Goal: Book appointment/travel/reservation

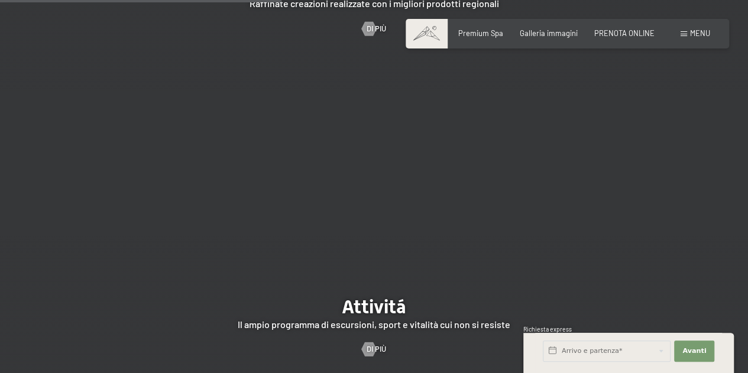
scroll to position [1892, 0]
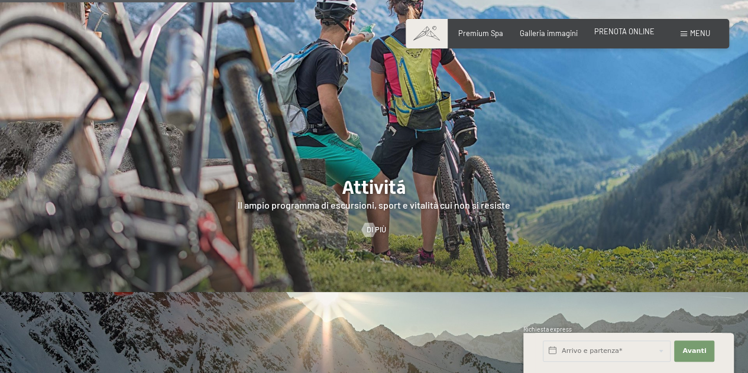
click at [624, 33] on span "PRENOTA ONLINE" at bounding box center [624, 31] width 60 height 9
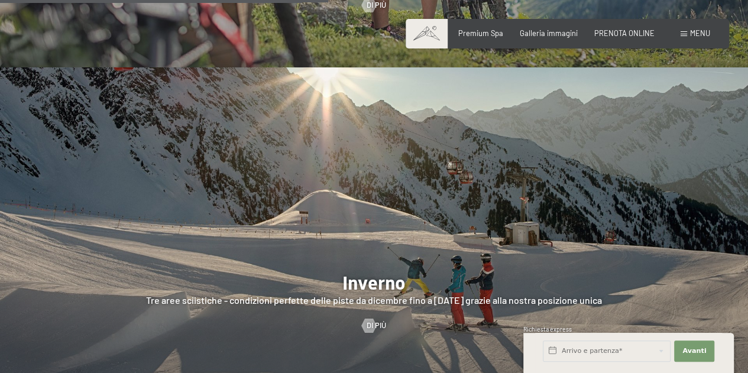
scroll to position [1939, 0]
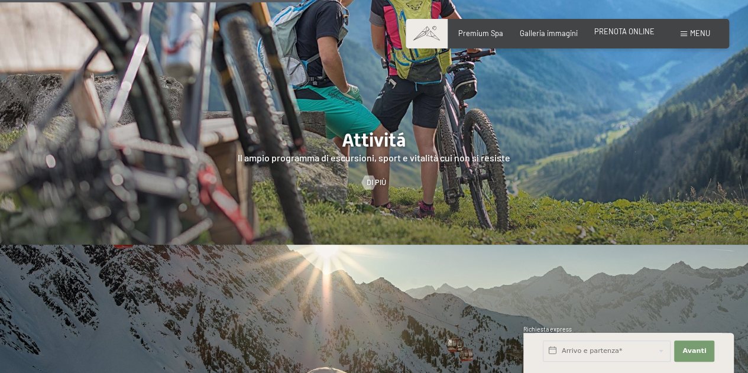
click at [637, 33] on span "PRENOTA ONLINE" at bounding box center [624, 31] width 60 height 9
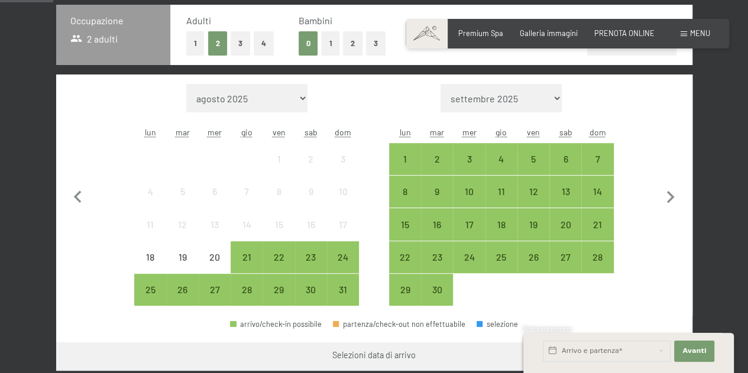
scroll to position [296, 0]
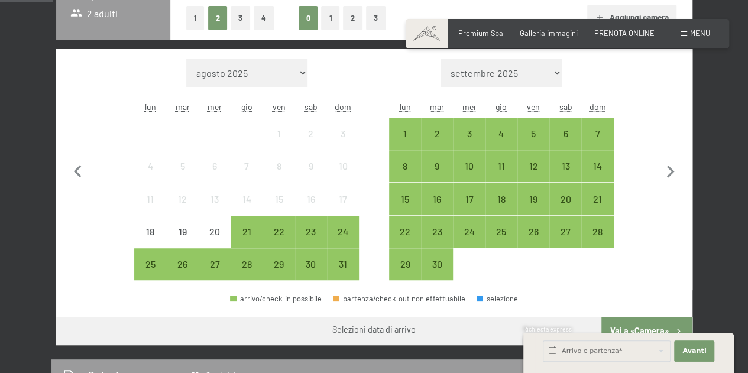
click at [535, 74] on select "settembre 2025 ottobre 2025 novembre 2025 dicembre 2025 gennaio 2026 febbraio 2…" at bounding box center [500, 73] width 121 height 28
select select "2025-11-01"
select select "2025-12-01"
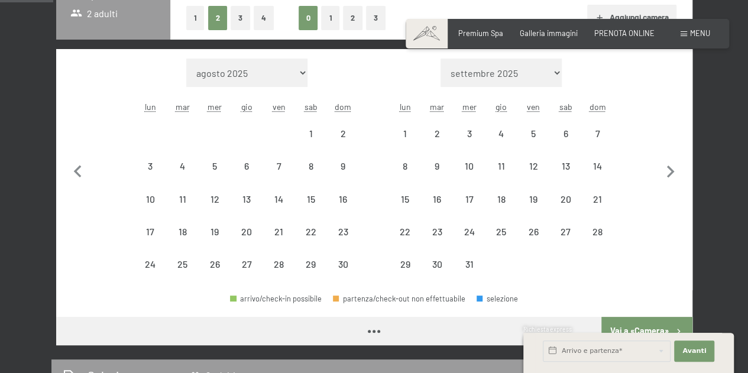
select select "2025-11-01"
select select "2025-12-01"
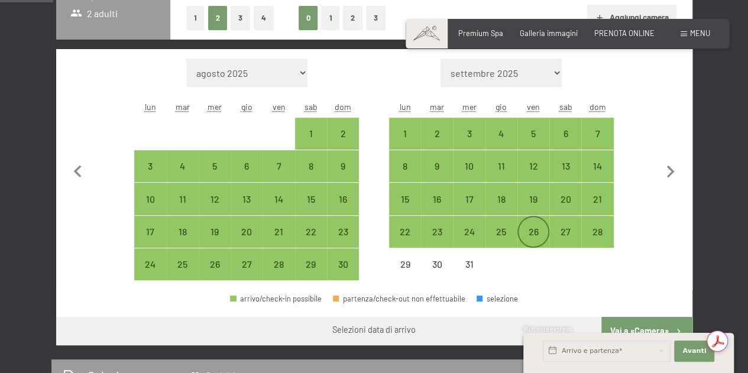
click at [538, 228] on div "26" at bounding box center [534, 242] width 30 height 30
select select "2025-11-01"
select select "2025-12-01"
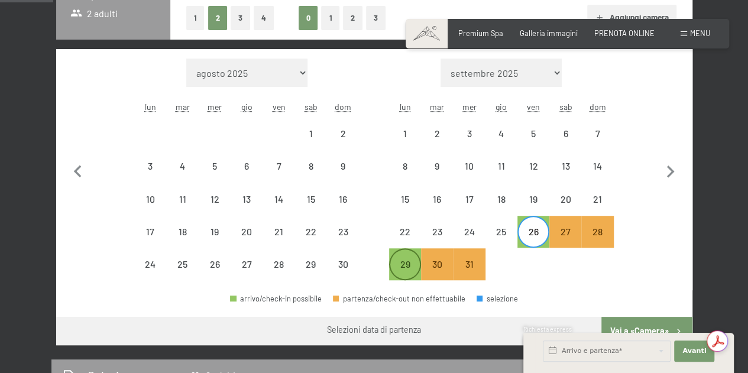
click at [413, 262] on div "29" at bounding box center [405, 275] width 30 height 30
select select "2025-11-01"
select select "2025-12-01"
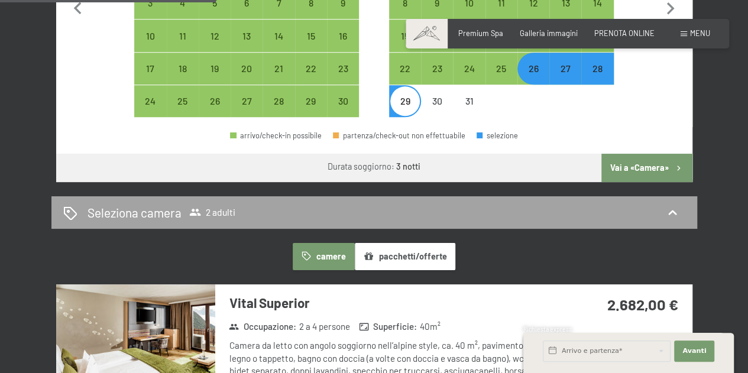
scroll to position [473, 0]
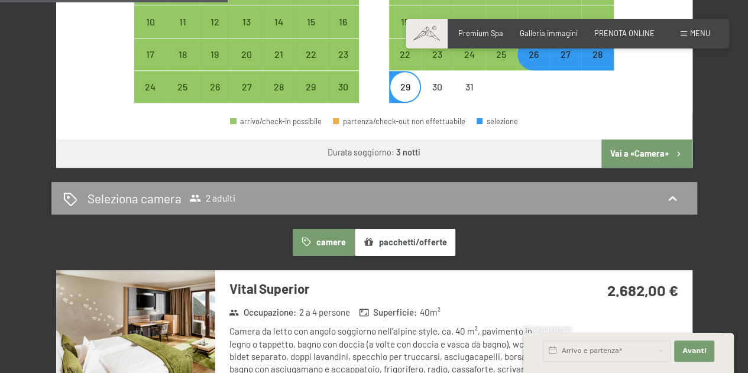
click at [662, 153] on button "Vai a «Camera»" at bounding box center [646, 154] width 90 height 28
select select "2025-11-01"
select select "2025-12-01"
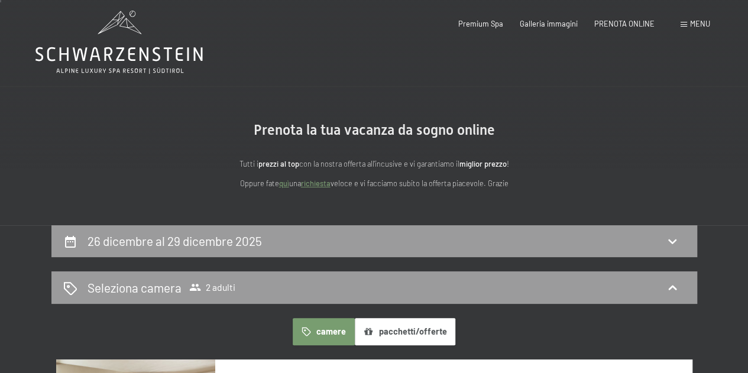
scroll to position [0, 0]
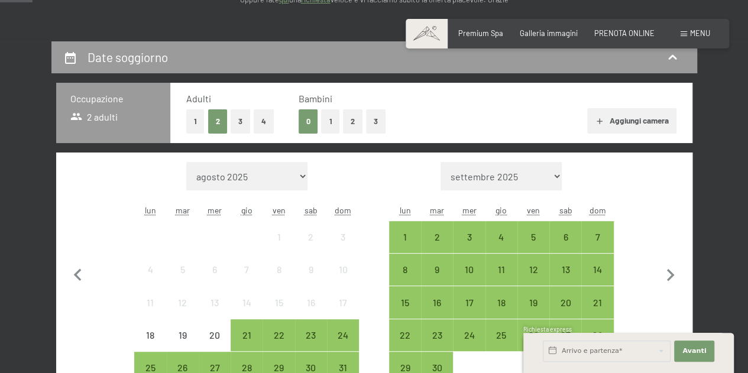
scroll to position [177, 0]
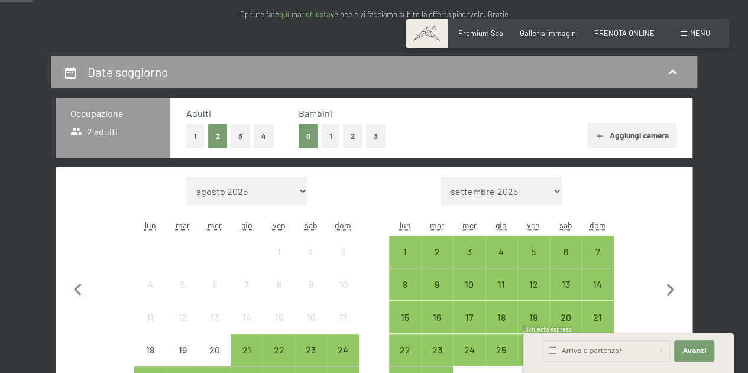
click at [526, 190] on select "settembre 2025 ottobre 2025 novembre 2025 dicembre 2025 gennaio 2026 febbraio 2…" at bounding box center [500, 191] width 121 height 28
select select "2025-11-01"
select select "2025-12-01"
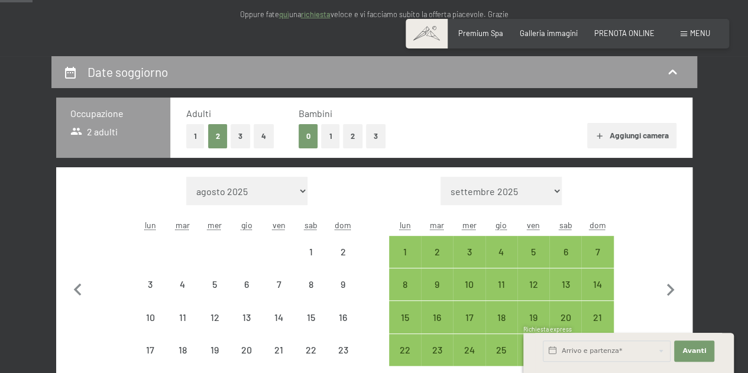
select select "2025-11-01"
select select "2025-12-01"
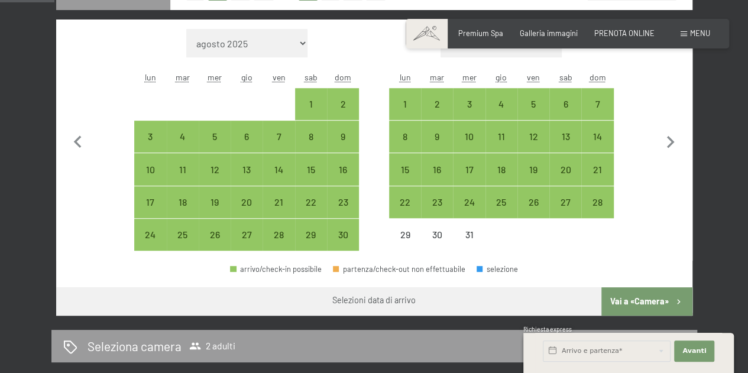
scroll to position [355, 0]
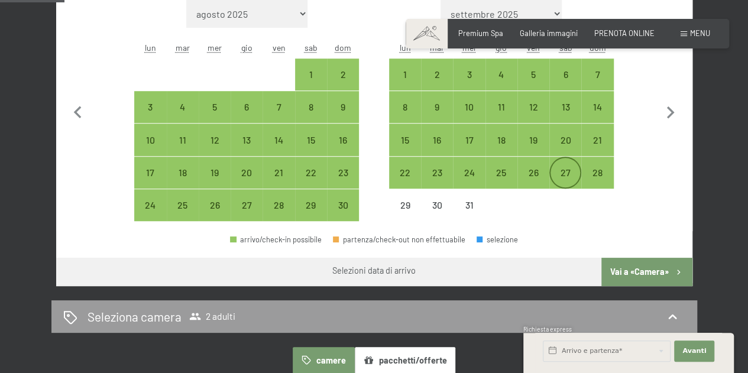
click at [568, 174] on div "27" at bounding box center [565, 183] width 30 height 30
select select "2025-11-01"
select select "2025-12-01"
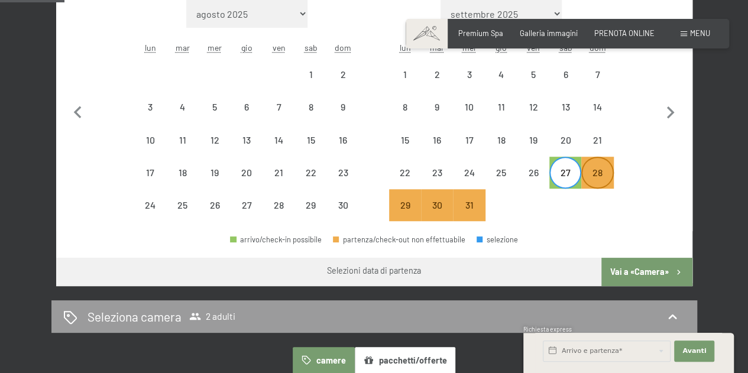
click at [594, 176] on div "28" at bounding box center [597, 183] width 30 height 30
select select "2025-11-01"
select select "2025-12-01"
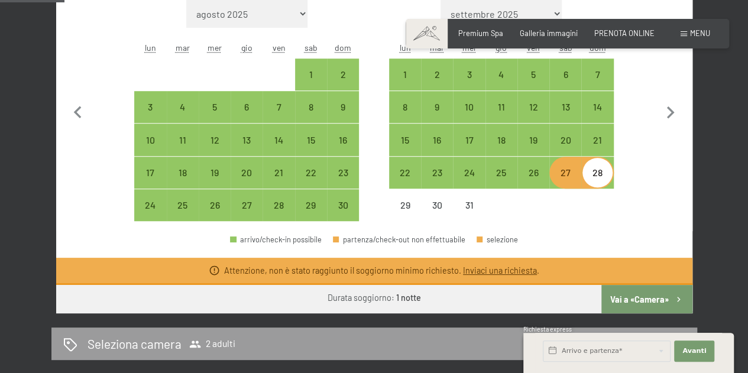
click at [597, 176] on div "28" at bounding box center [597, 183] width 30 height 30
select select "2025-11-01"
select select "2025-12-01"
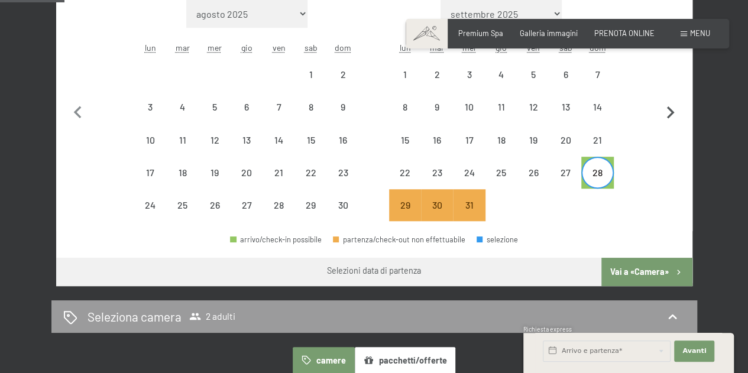
click at [672, 116] on icon "button" at bounding box center [670, 113] width 25 height 25
select select "2025-12-01"
select select "2026-01-01"
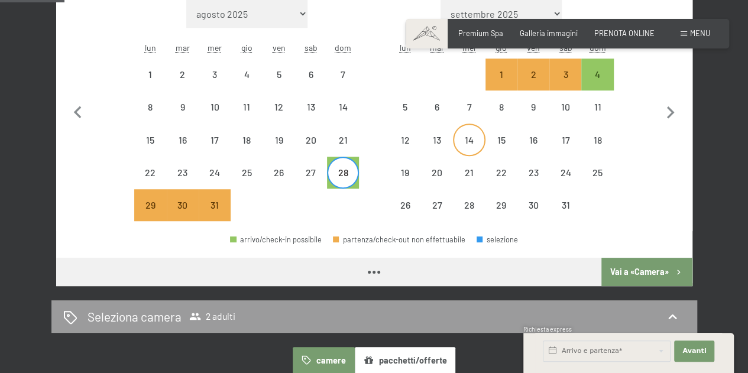
select select "2025-12-01"
select select "2026-01-01"
click at [280, 170] on div "26" at bounding box center [279, 183] width 30 height 30
select select "2025-12-01"
select select "2026-01-01"
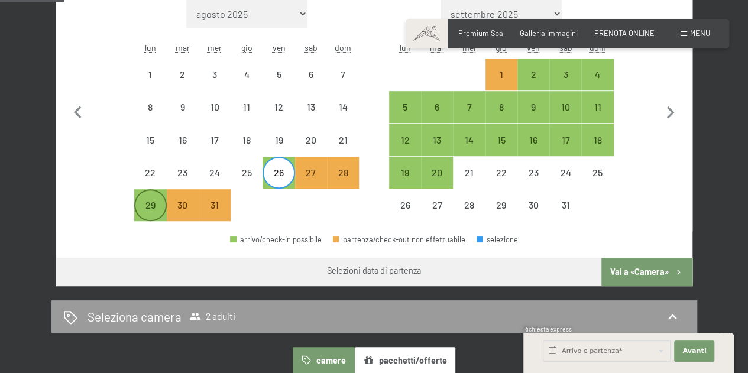
click at [154, 211] on div "29" at bounding box center [150, 215] width 30 height 30
select select "2025-12-01"
select select "2026-01-01"
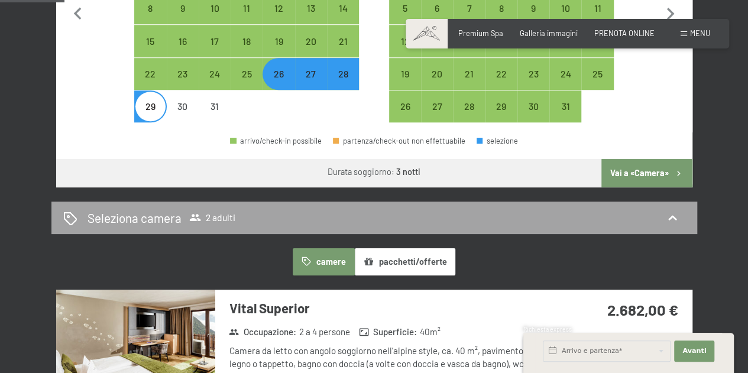
scroll to position [532, 0]
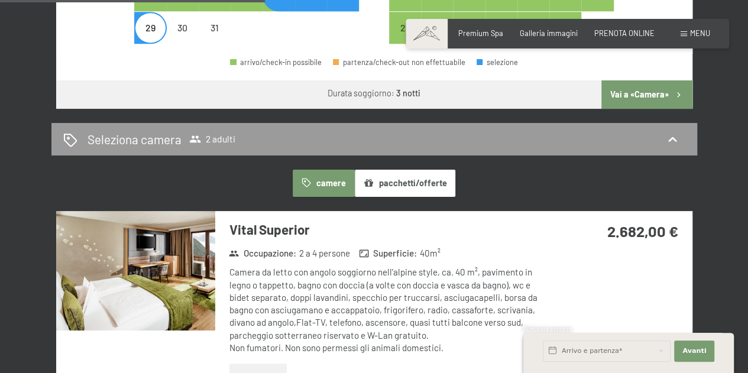
click at [410, 184] on button "pacchetti/offerte" at bounding box center [405, 183] width 101 height 27
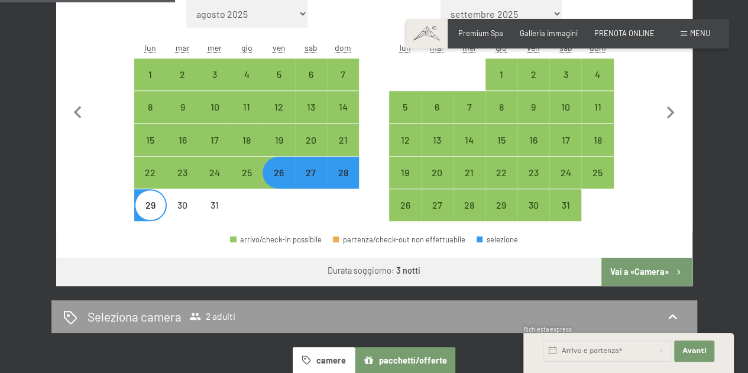
scroll to position [59, 0]
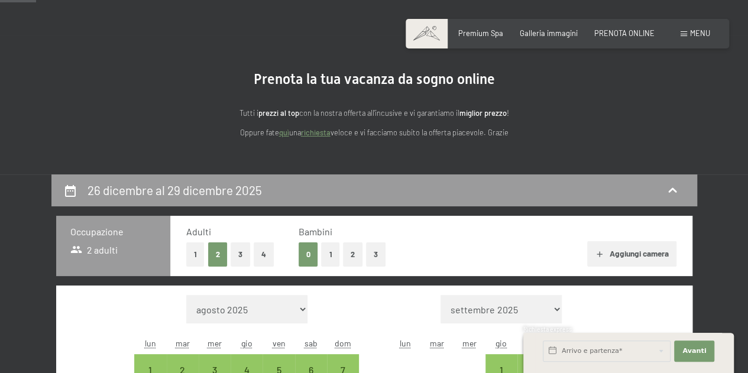
click at [323, 131] on link "richiesta" at bounding box center [316, 132] width 30 height 9
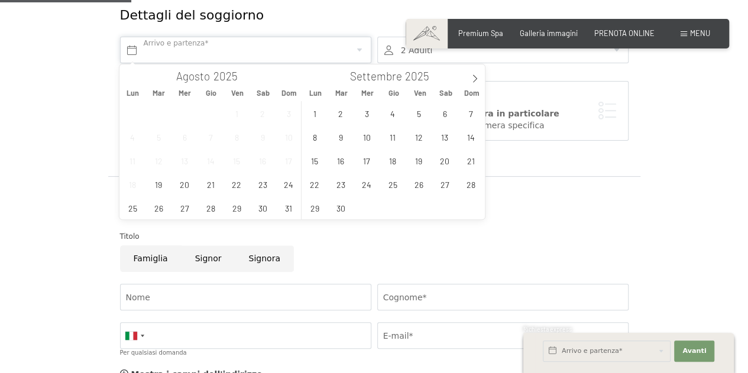
click at [242, 55] on input "text" at bounding box center [245, 50] width 251 height 27
click at [475, 80] on icon at bounding box center [475, 78] width 4 height 8
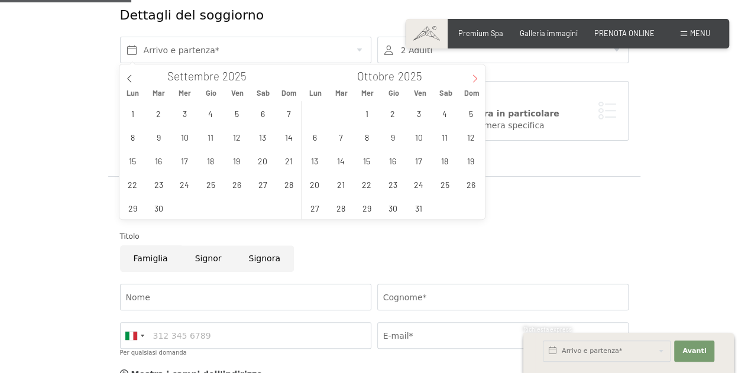
click at [475, 80] on icon at bounding box center [475, 78] width 4 height 8
click at [474, 79] on icon at bounding box center [475, 78] width 8 height 8
click at [414, 186] on span "26" at bounding box center [418, 184] width 23 height 23
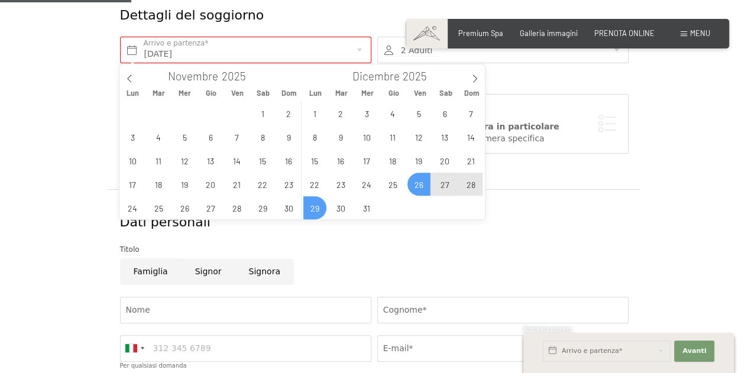
click at [313, 212] on span "29" at bounding box center [314, 207] width 23 height 23
type input "Ven. 26/12/2025 - Lun. 29/12/2025"
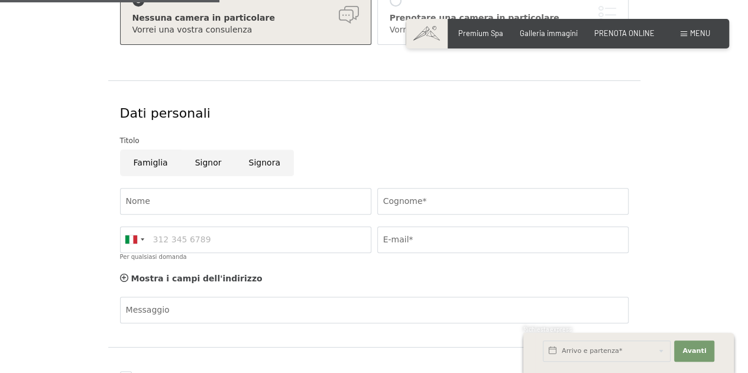
scroll to position [355, 0]
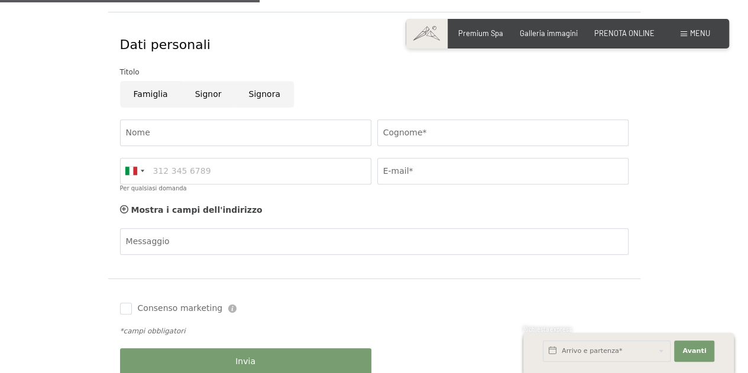
click at [255, 92] on input "Signora" at bounding box center [264, 94] width 59 height 27
radio input "true"
click at [228, 131] on input "Nome" at bounding box center [245, 132] width 251 height 27
type input "Cecilia"
type input "Roccato"
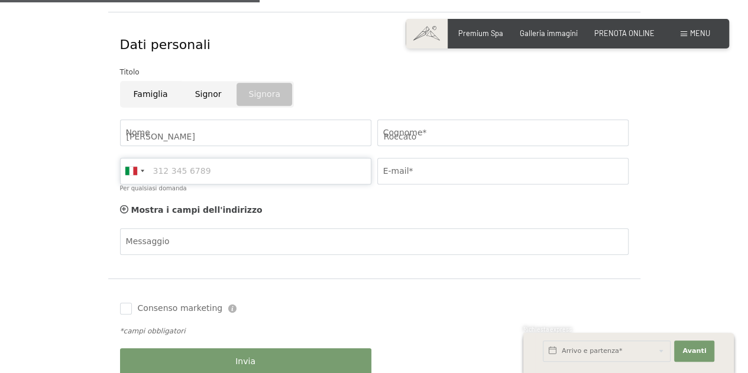
type input "3703364859"
type input "ceciroccato@gmail.com"
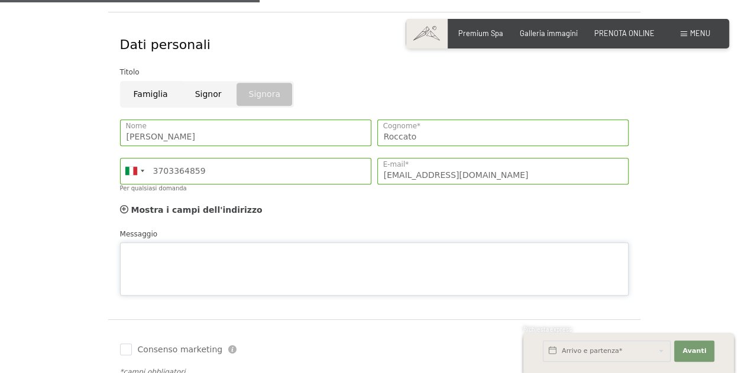
click at [187, 241] on div "Messaggio" at bounding box center [374, 262] width 508 height 68
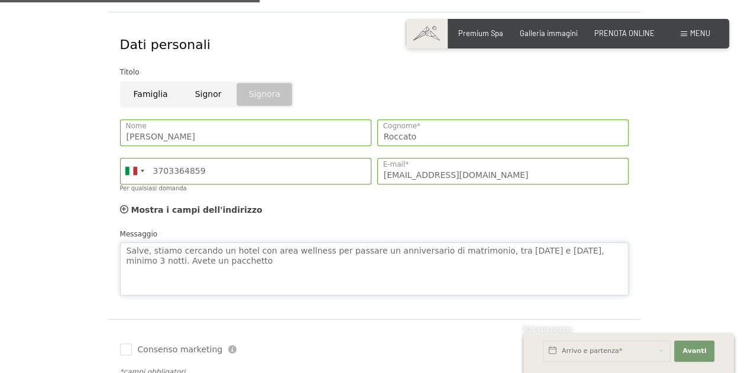
click at [422, 250] on textarea "Salve, stiamo cercando un hotel con area wellness per passare un anniversario d…" at bounding box center [374, 268] width 508 height 53
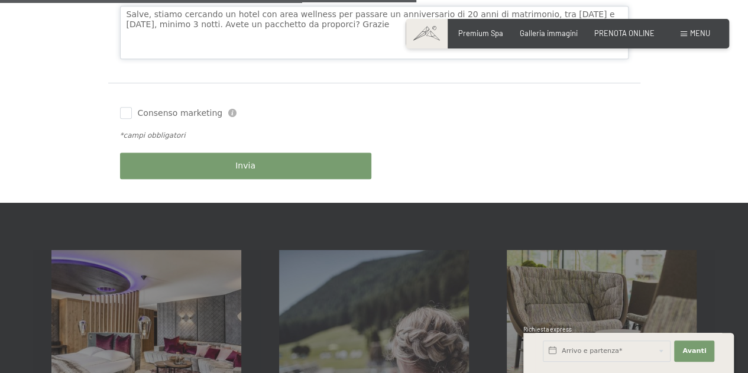
type textarea "Salve, stiamo cercando un hotel con area wellness per passare un anniversario d…"
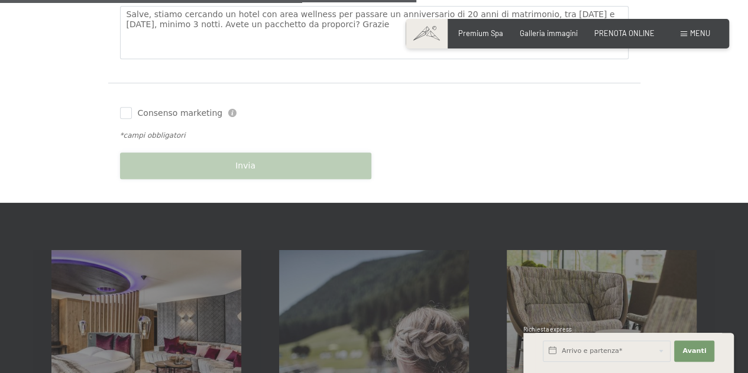
click at [202, 168] on div "Invia" at bounding box center [245, 166] width 257 height 38
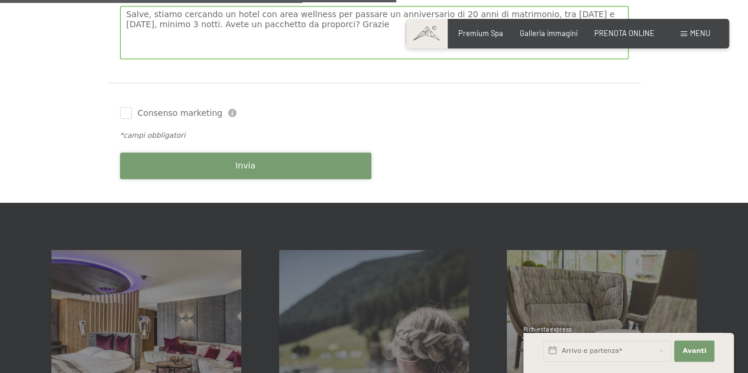
click at [140, 163] on button "Invia" at bounding box center [245, 166] width 251 height 27
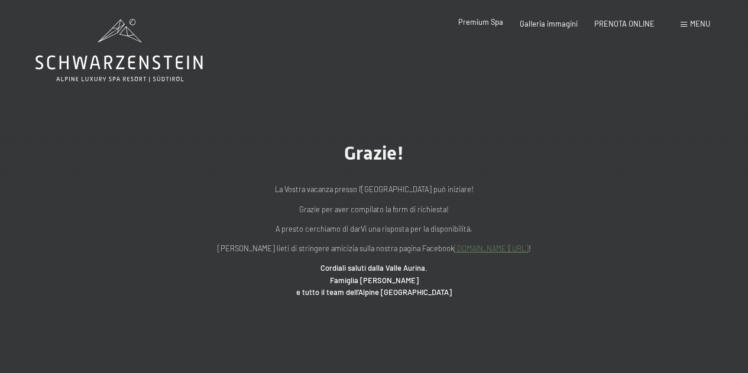
click at [498, 24] on span "Premium Spa" at bounding box center [480, 21] width 45 height 9
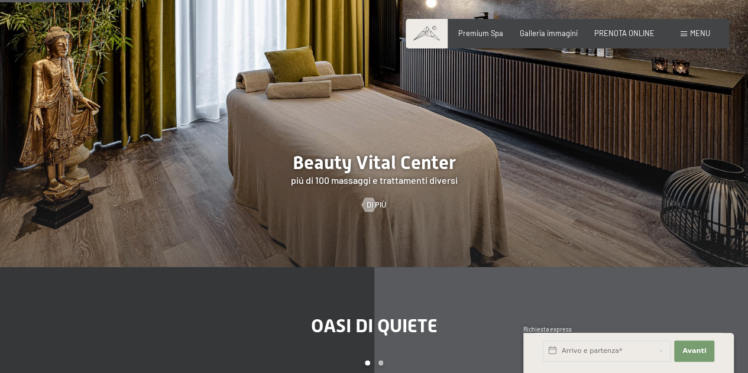
scroll to position [1064, 0]
